Goal: Task Accomplishment & Management: Use online tool/utility

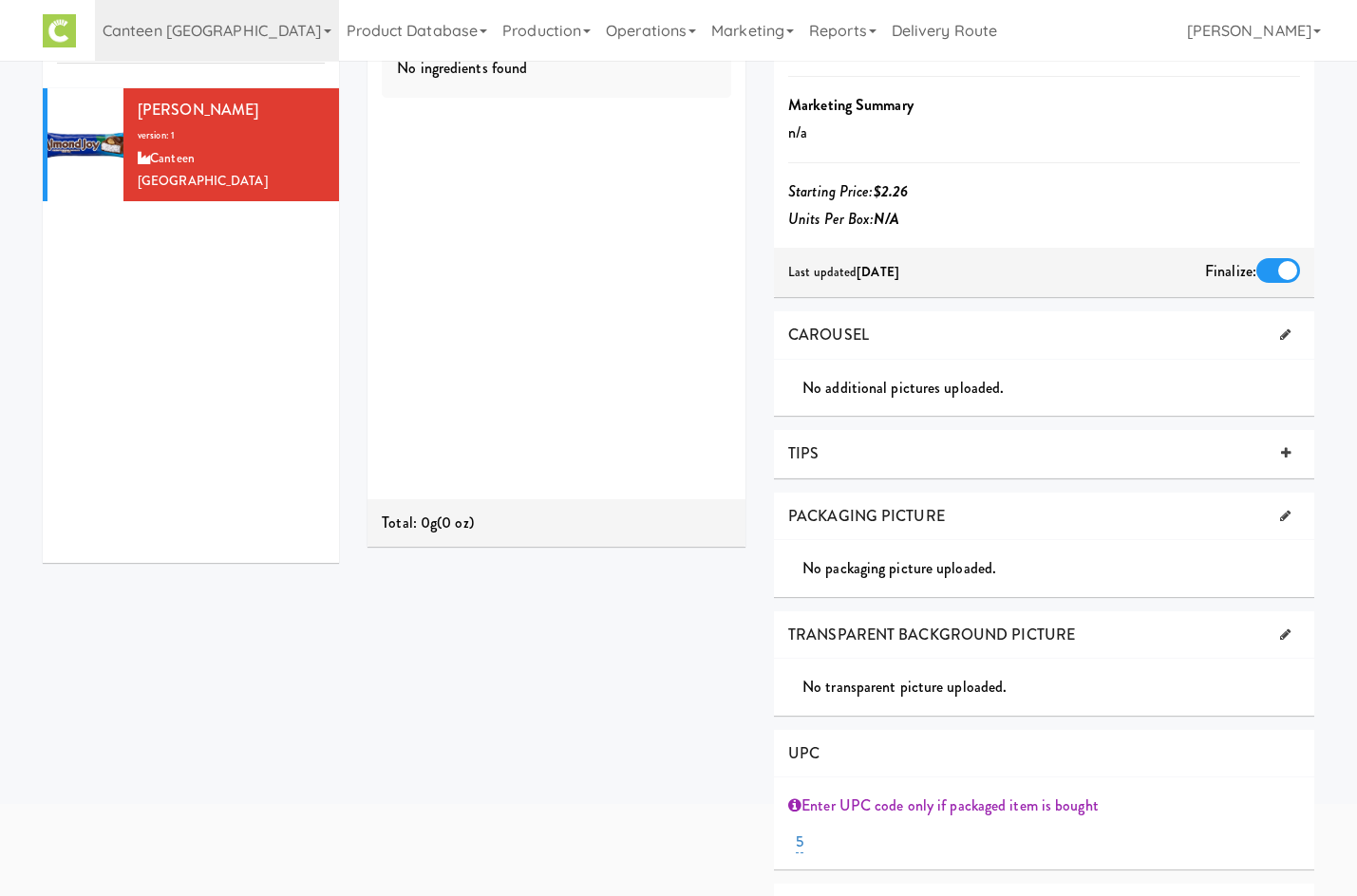
scroll to position [221, 0]
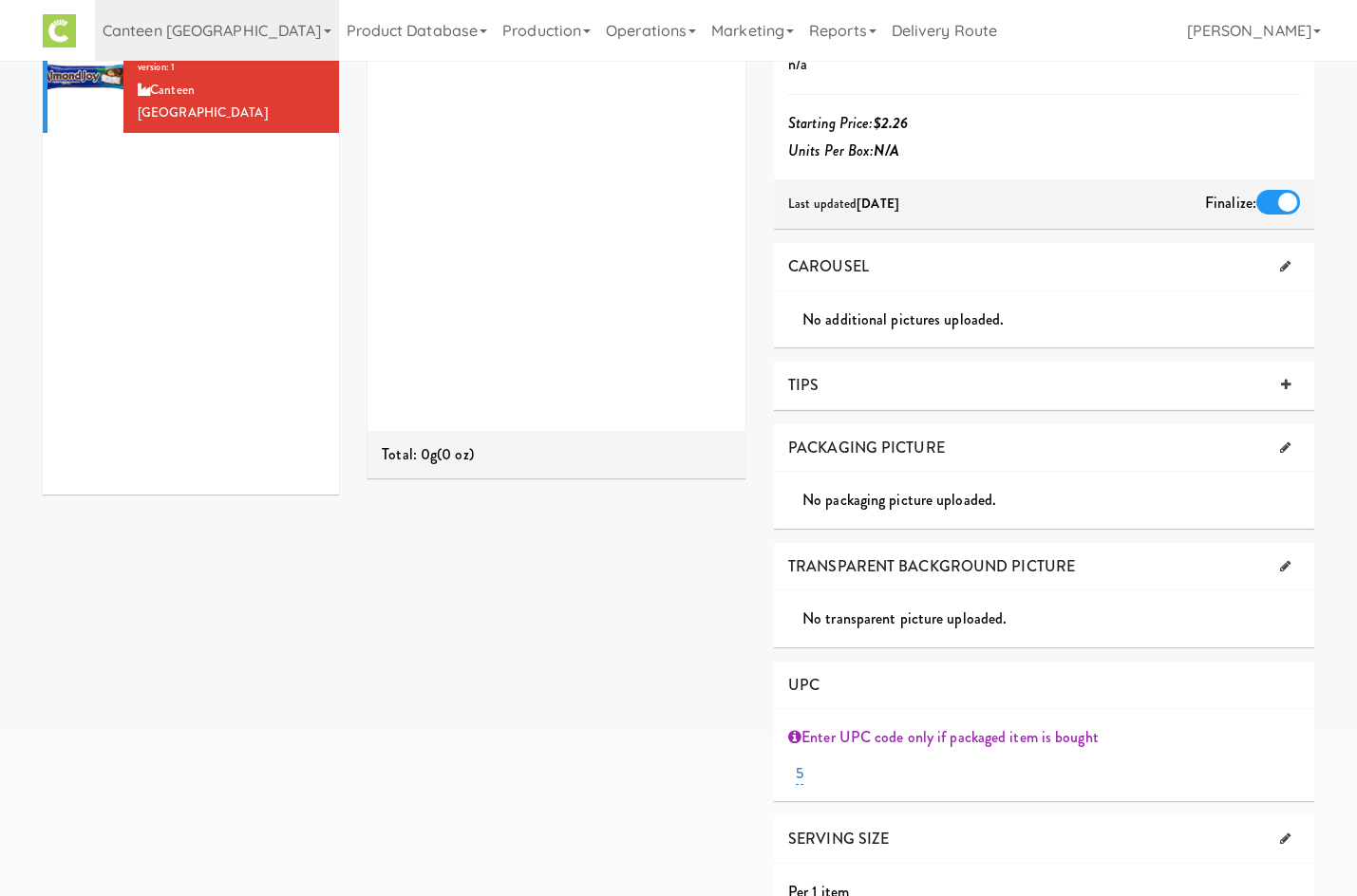
drag, startPoint x: 803, startPoint y: 740, endPoint x: 1111, endPoint y: 725, distance: 308.4
click at [1111, 725] on div "Enter UPC code only if packaged item is bought" at bounding box center [1044, 738] width 512 height 29
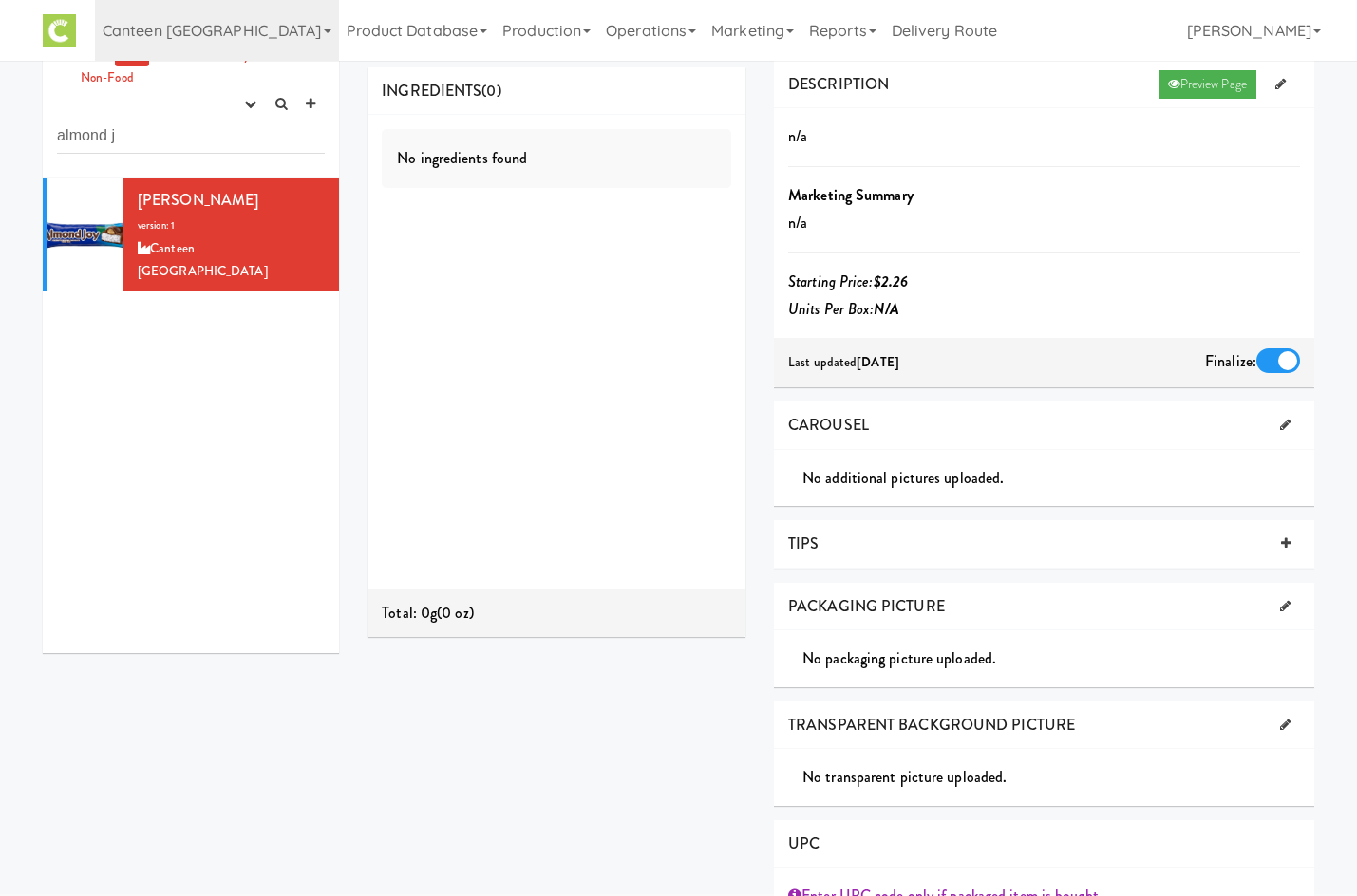
scroll to position [0, 0]
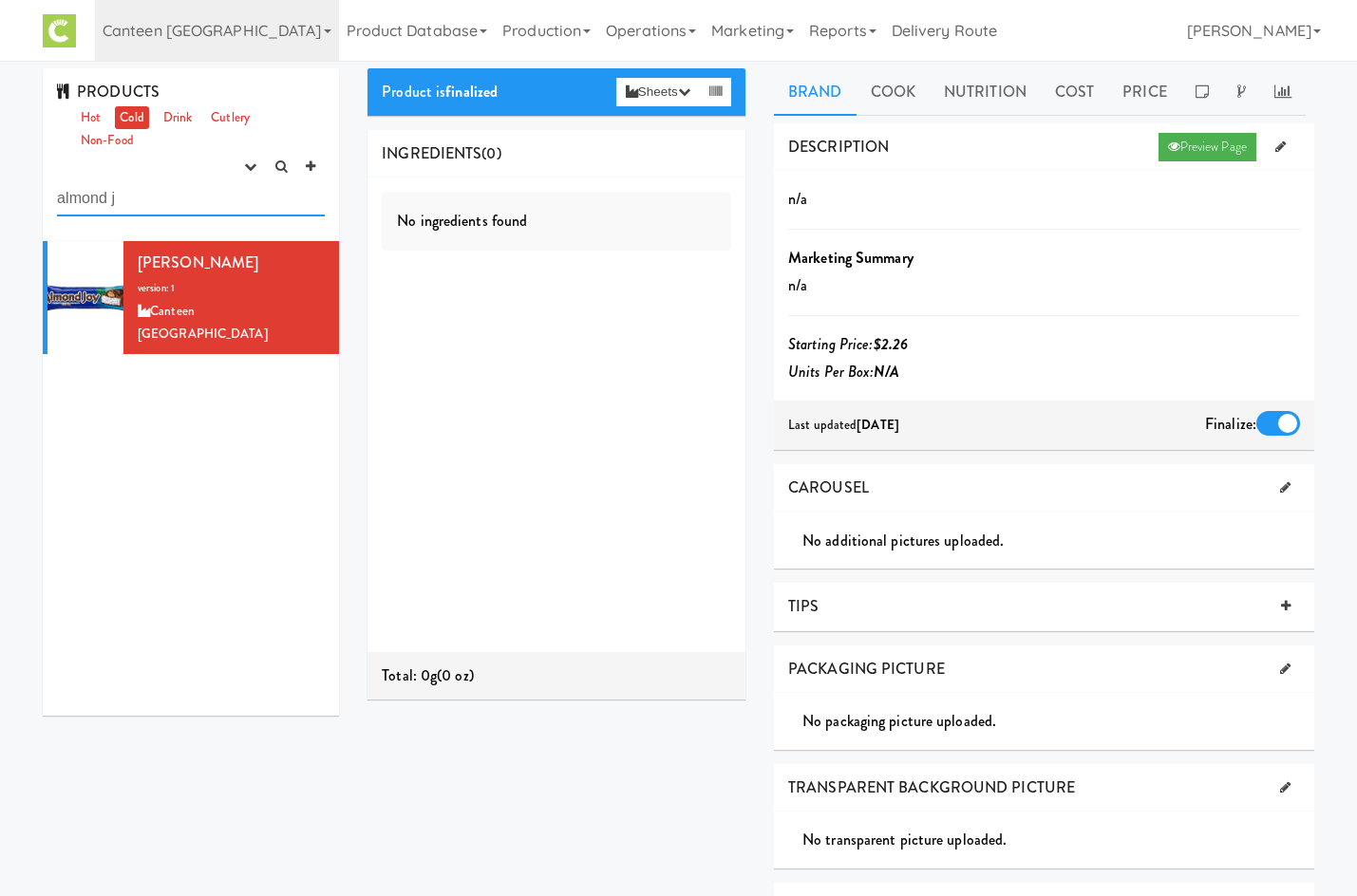
click at [136, 206] on input "almond j" at bounding box center [190, 199] width 268 height 36
click at [135, 206] on input "almond j" at bounding box center [190, 199] width 268 height 36
click at [135, 205] on input "almond j" at bounding box center [190, 199] width 268 height 36
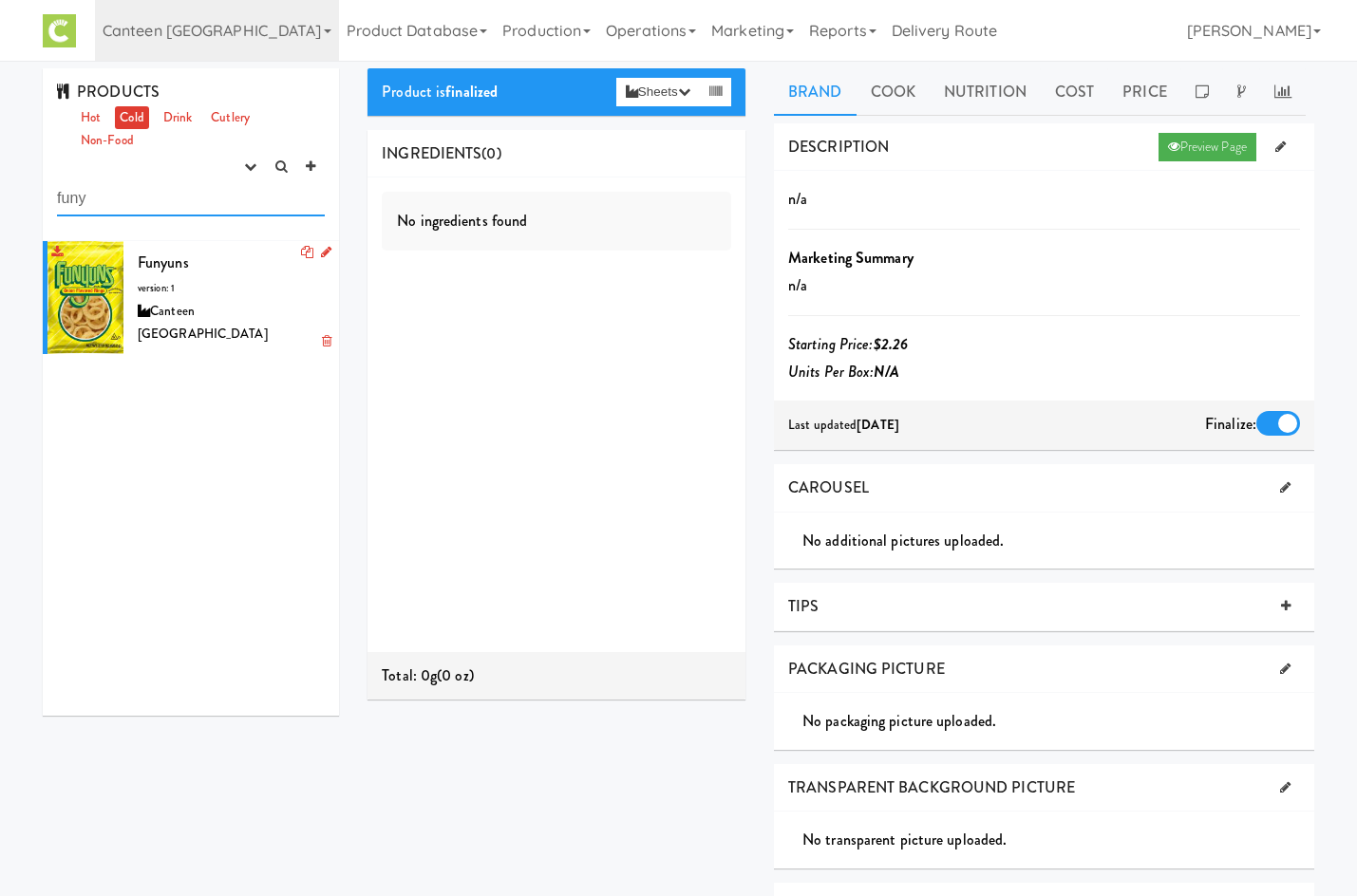
type input "funy"
click at [315, 283] on li "Funyuns version: 1 Canteen Chicago" at bounding box center [190, 298] width 296 height 113
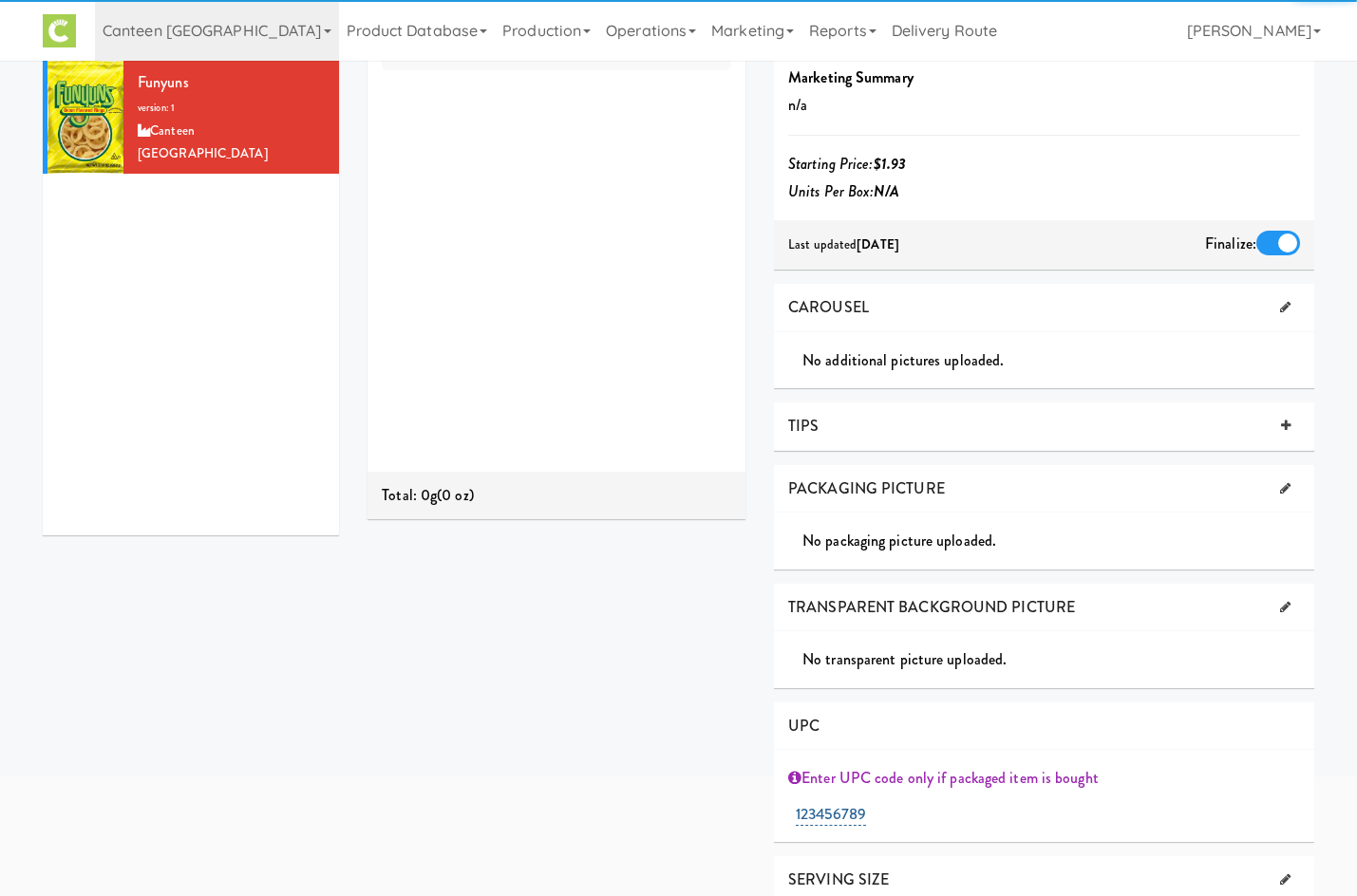
scroll to position [221, 0]
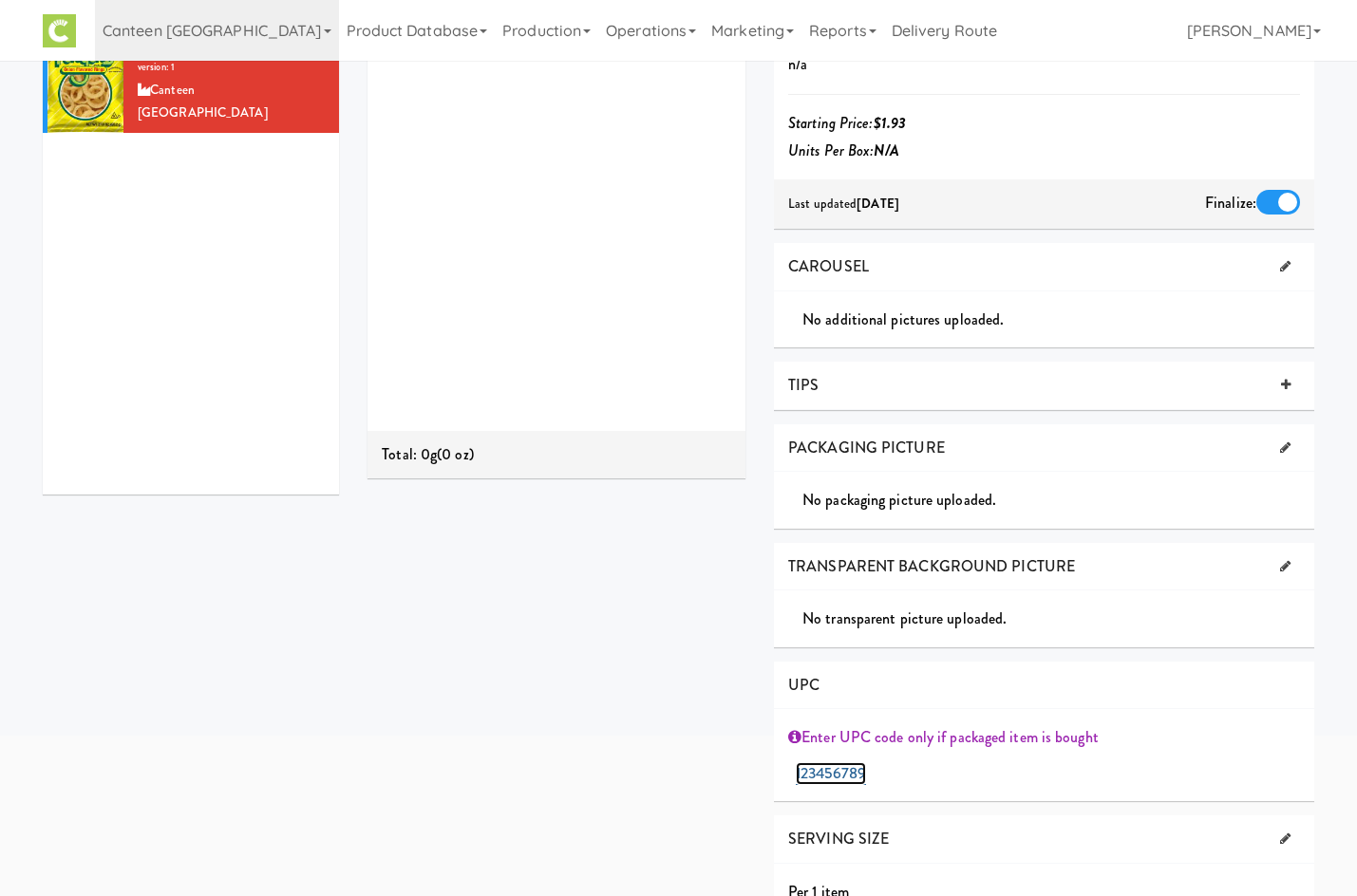
click at [828, 778] on link "123456789" at bounding box center [831, 774] width 70 height 23
type input "4430"
click at [996, 775] on button "Submit" at bounding box center [1011, 777] width 42 height 35
